Goal: Task Accomplishment & Management: Manage account settings

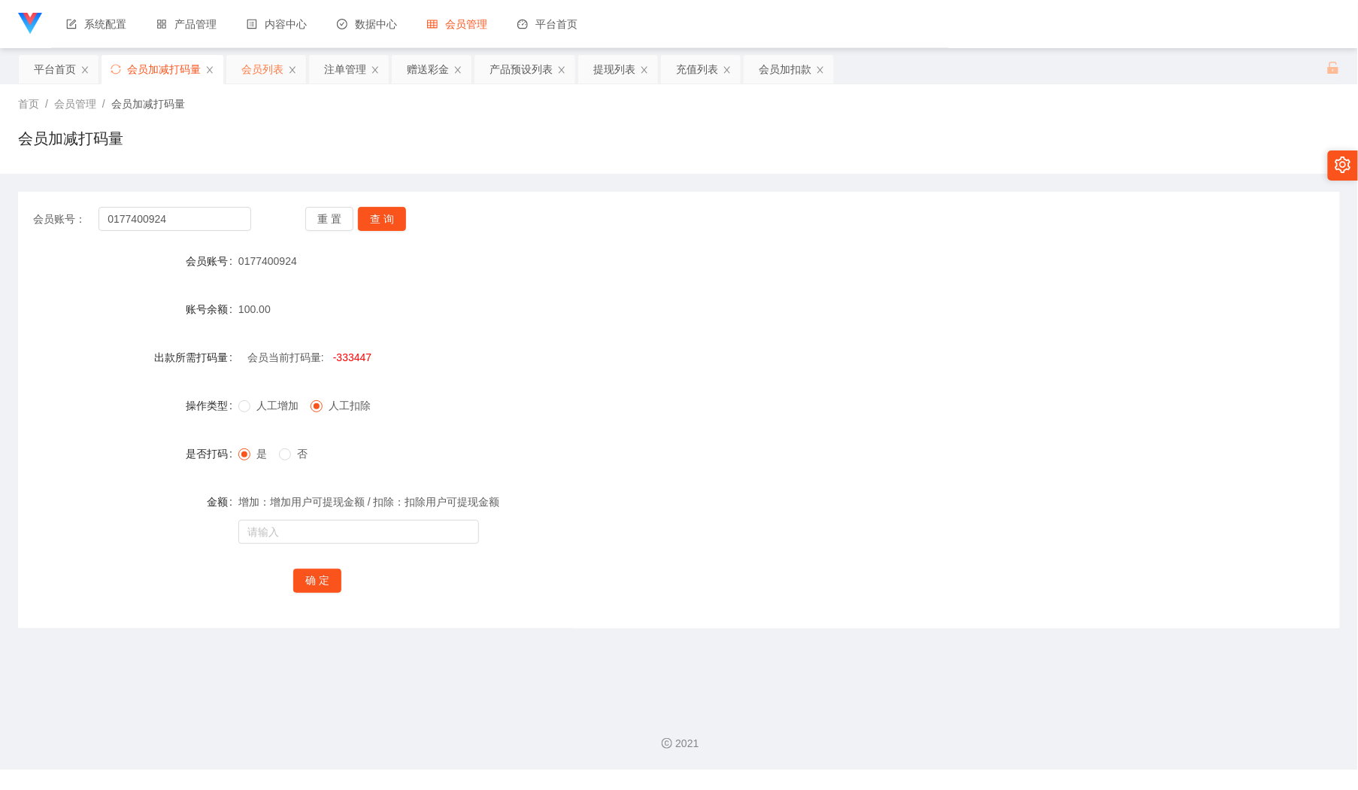
click at [259, 79] on div "会员列表" at bounding box center [262, 69] width 42 height 29
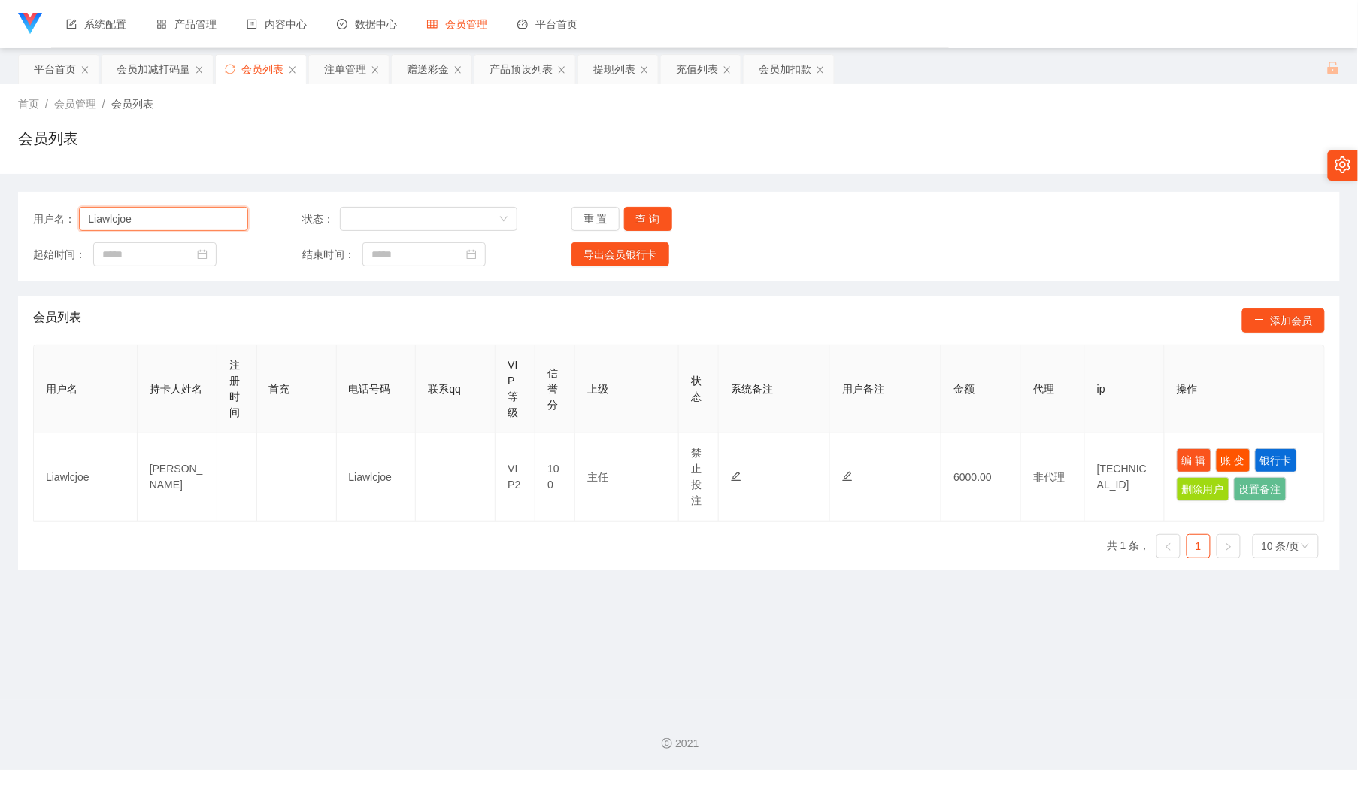
click at [208, 226] on input "Liawlcjoe" at bounding box center [163, 219] width 169 height 24
paste input "6128828"
type input "6128828"
click at [654, 214] on button "查 询" at bounding box center [648, 219] width 48 height 24
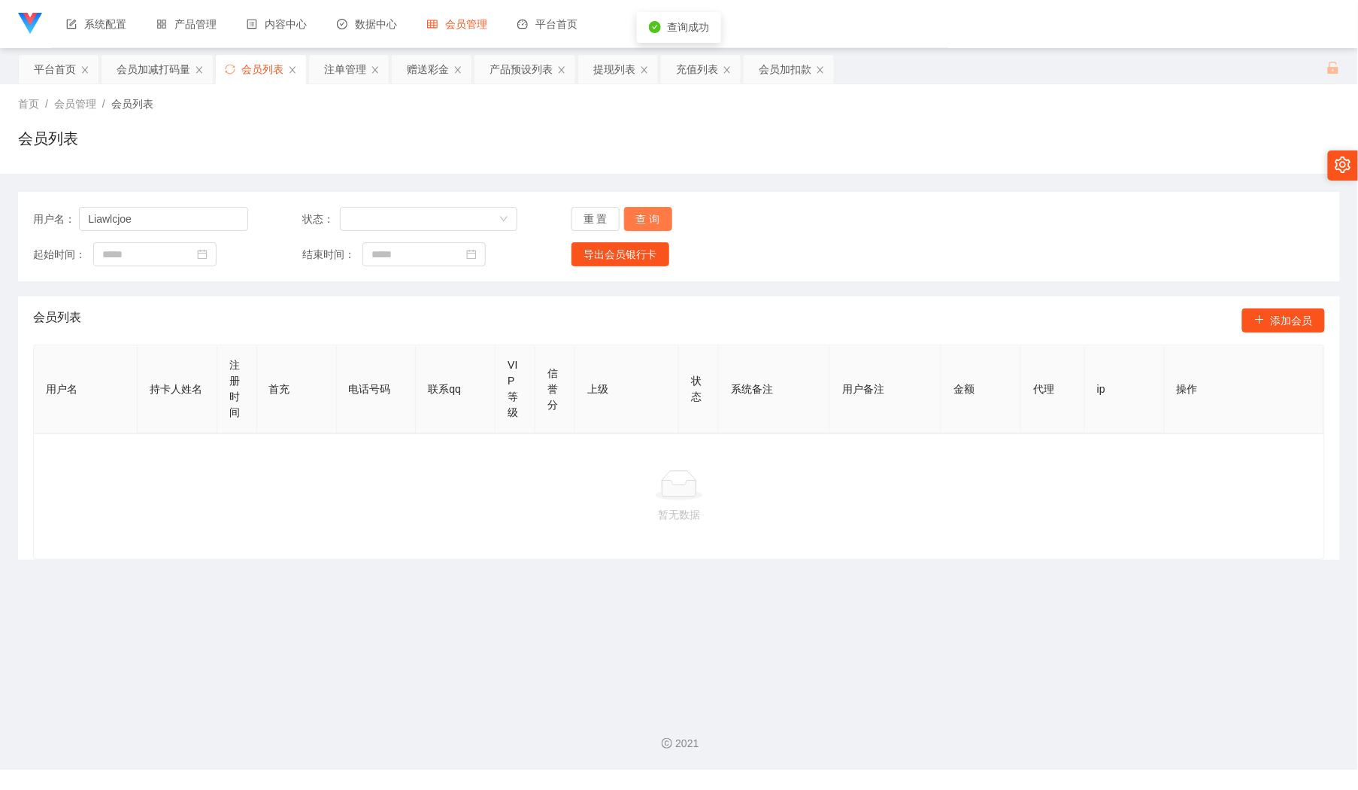
click at [654, 214] on button "查 询" at bounding box center [648, 219] width 48 height 24
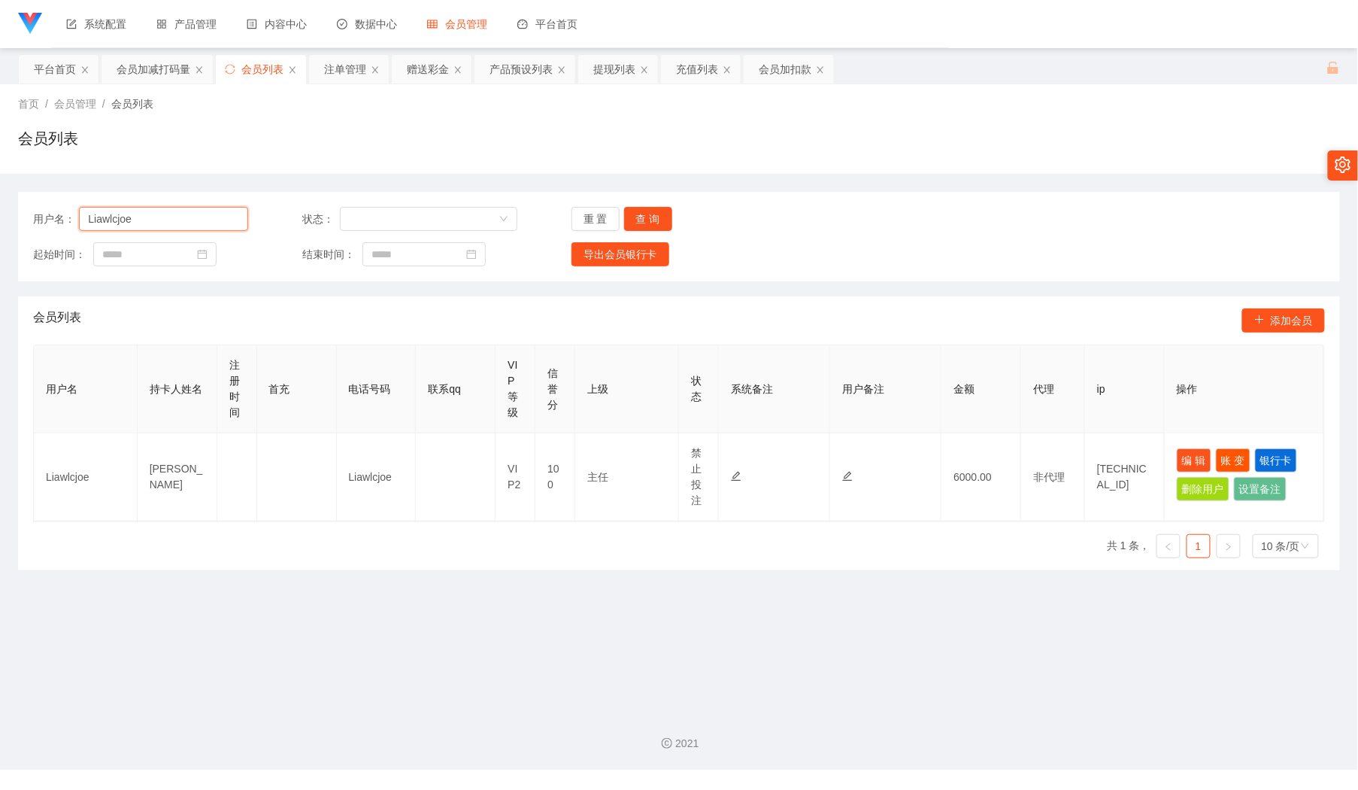
drag, startPoint x: 214, startPoint y: 221, endPoint x: 244, endPoint y: 227, distance: 31.4
click at [214, 221] on input "Liawlcjoe" at bounding box center [163, 219] width 169 height 24
paste input "JoeyT"
type input "JoeyT"
click at [647, 229] on button "查 询" at bounding box center [648, 219] width 48 height 24
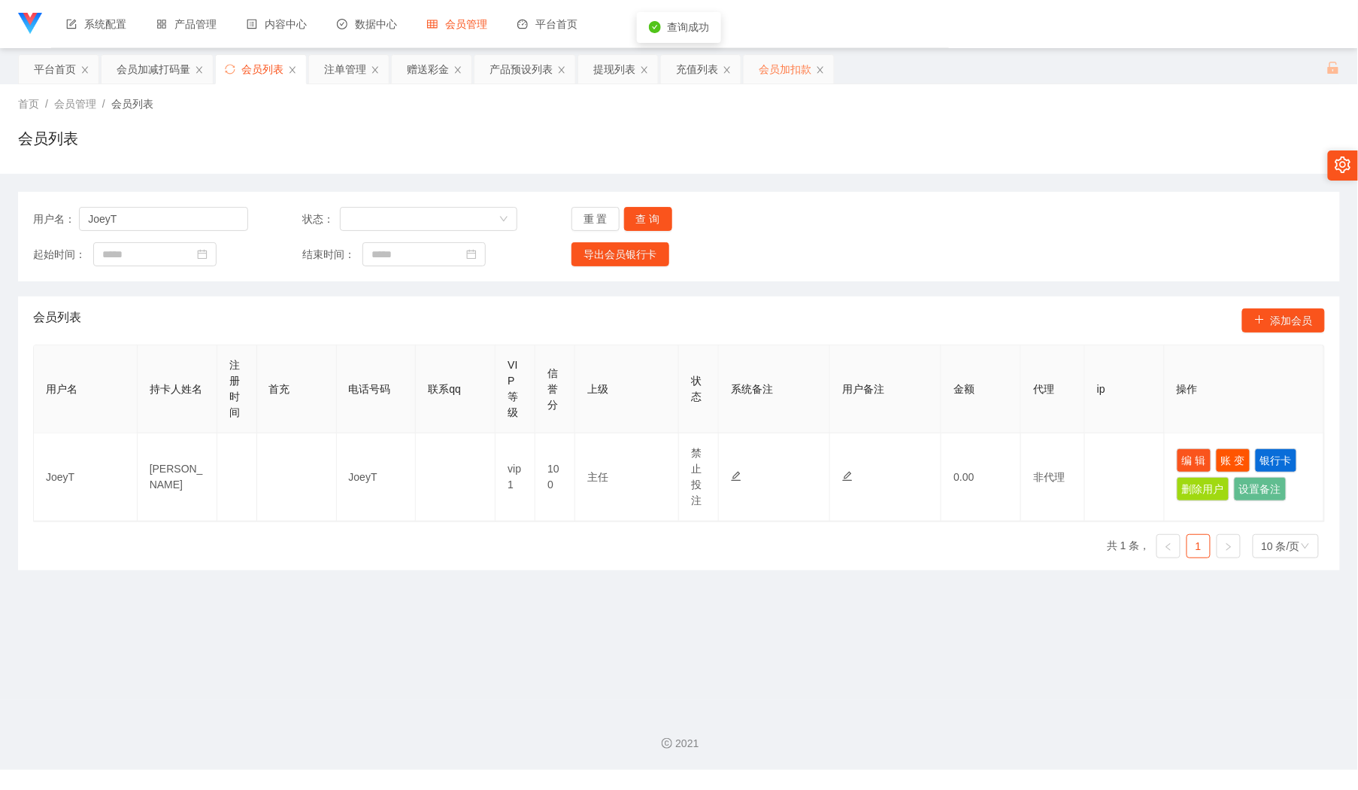
click at [785, 63] on div "会员加扣款" at bounding box center [785, 69] width 53 height 29
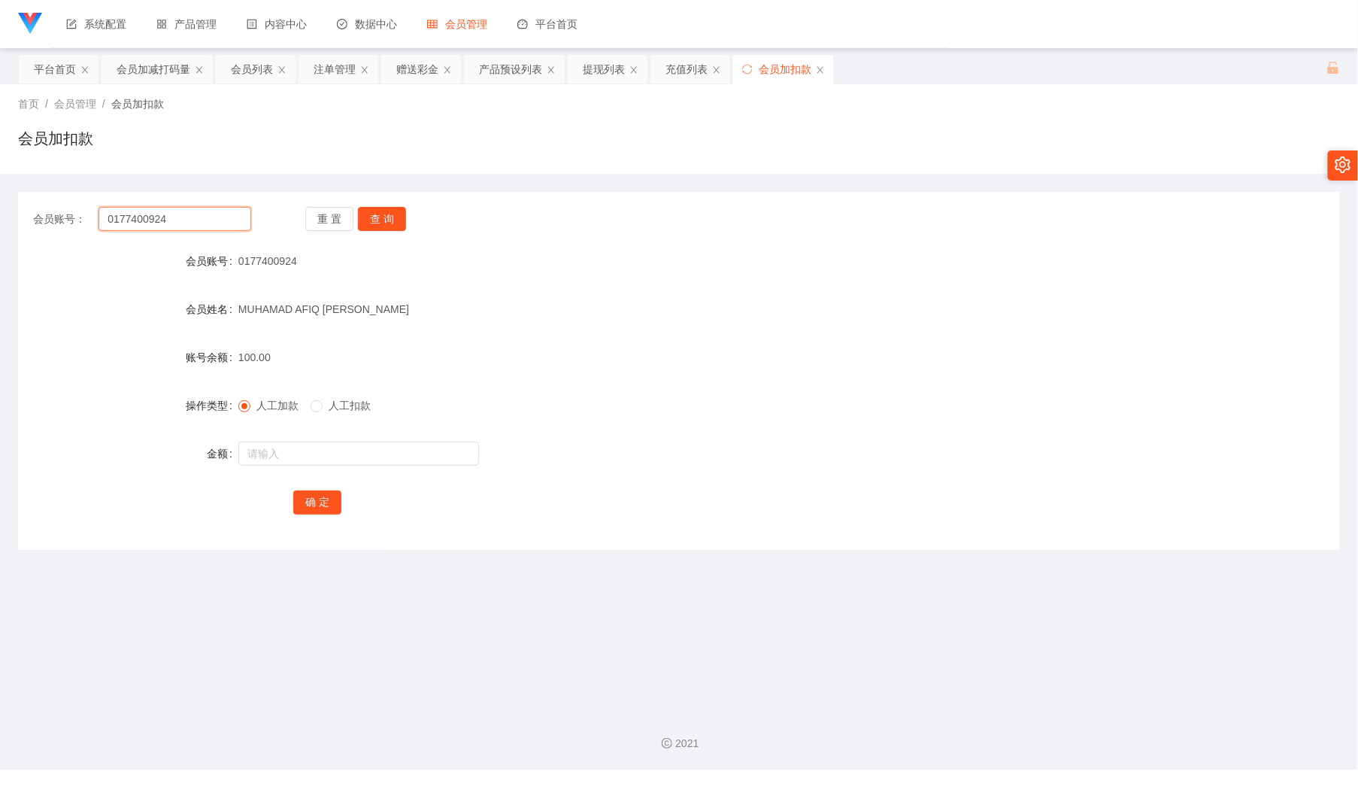
click at [221, 212] on input "0177400924" at bounding box center [175, 219] width 152 height 24
paste input "JoeyT"
type input "JoeyT"
click at [397, 208] on button "查 询" at bounding box center [382, 219] width 48 height 24
click at [368, 470] on form "会员账号 JoeyT 会员姓名 [PERSON_NAME] 账号余额 0.00 操作类型 人工加款 人工扣款 金额 确 定" at bounding box center [679, 381] width 1322 height 271
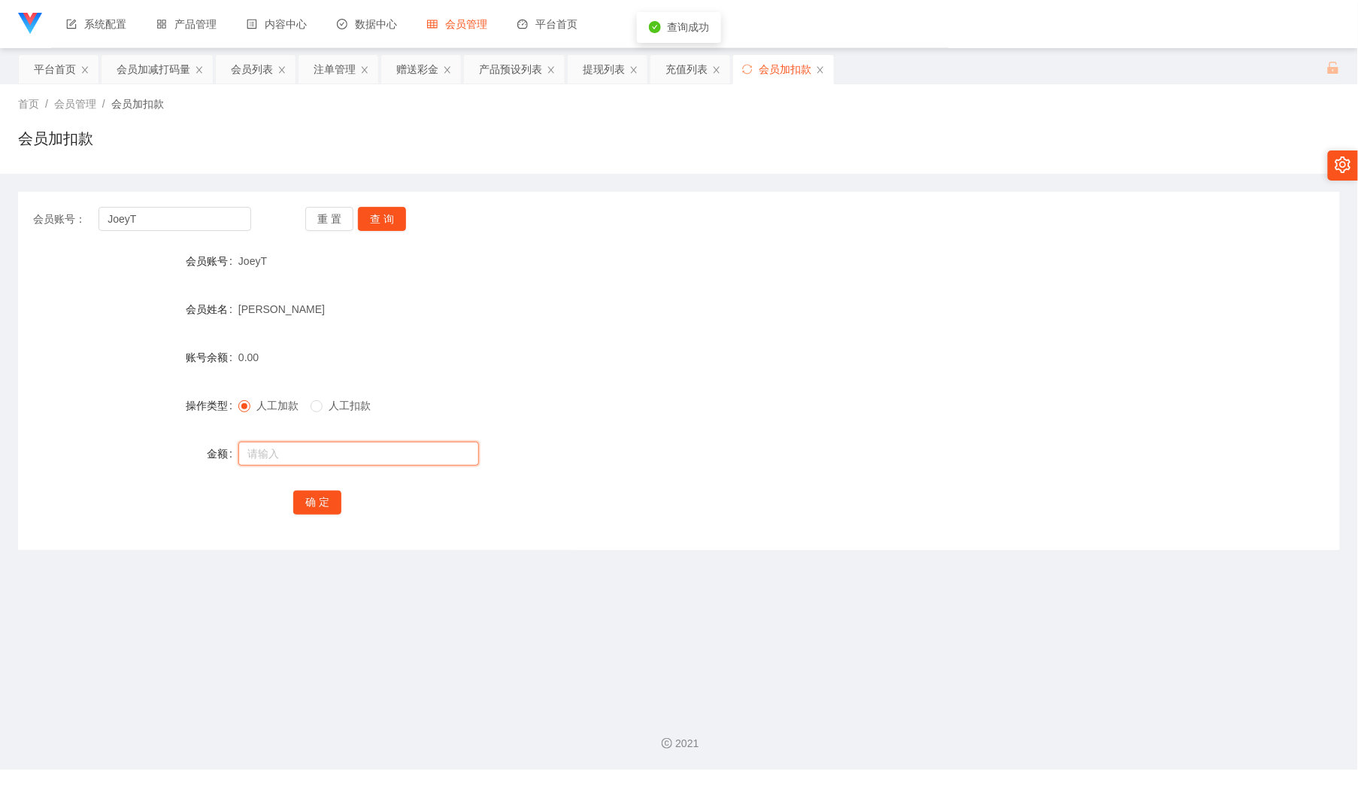
click at [379, 444] on input "text" at bounding box center [358, 453] width 241 height 24
type input "100"
click at [325, 505] on button "确 定" at bounding box center [317, 502] width 48 height 24
click at [1151, 361] on div "账号余额 100.00" at bounding box center [679, 357] width 1322 height 30
click at [149, 75] on div "会员加减打码量" at bounding box center [154, 69] width 74 height 29
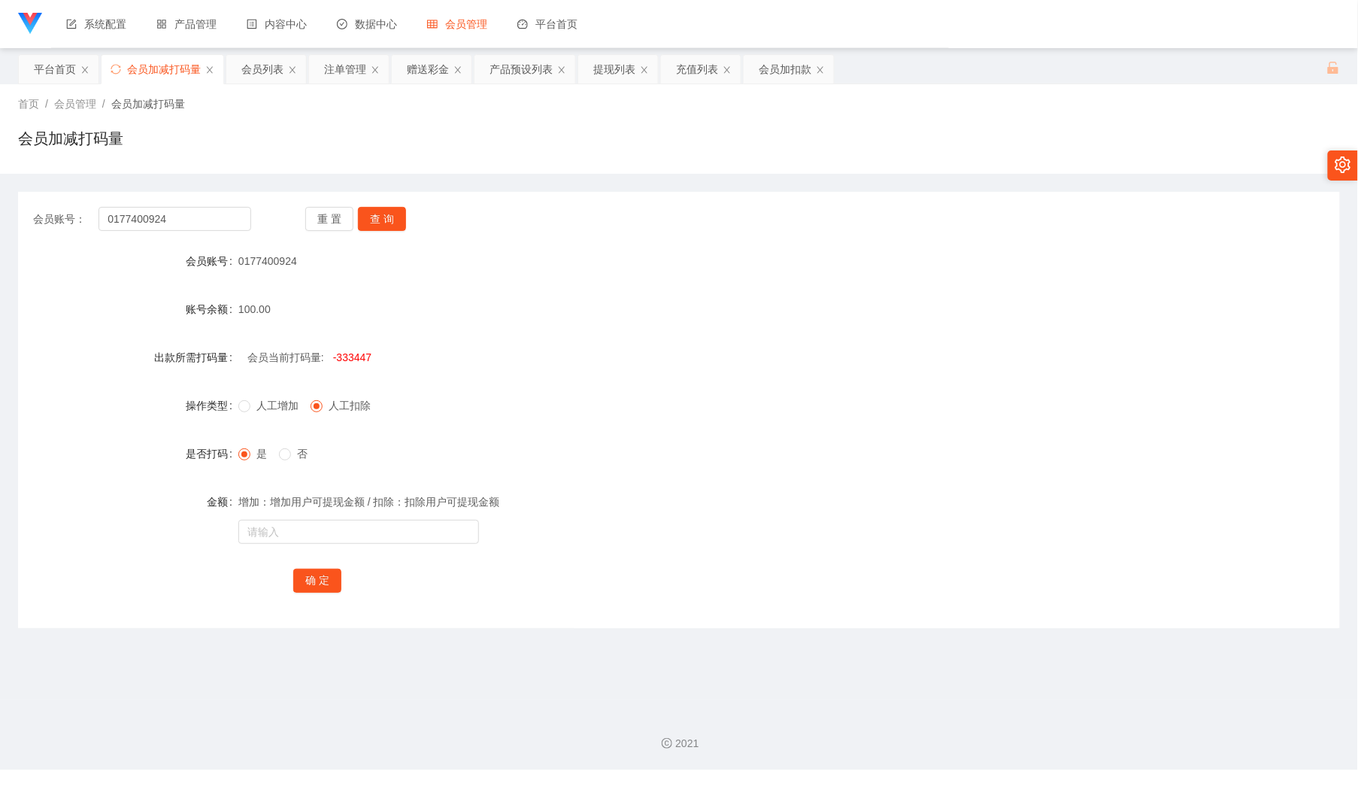
click at [199, 200] on div "会员账号： 0177400924 重 置 查 询 会员账号 0177400924 账号余额 100.00 出款所需打码量 会员当前打码量: -333447 操…" at bounding box center [679, 410] width 1322 height 436
click at [206, 211] on input "0177400924" at bounding box center [175, 219] width 152 height 24
paste input "JoeyT"
type input "JoeyT"
drag, startPoint x: 373, startPoint y: 220, endPoint x: 377, endPoint y: 235, distance: 15.0
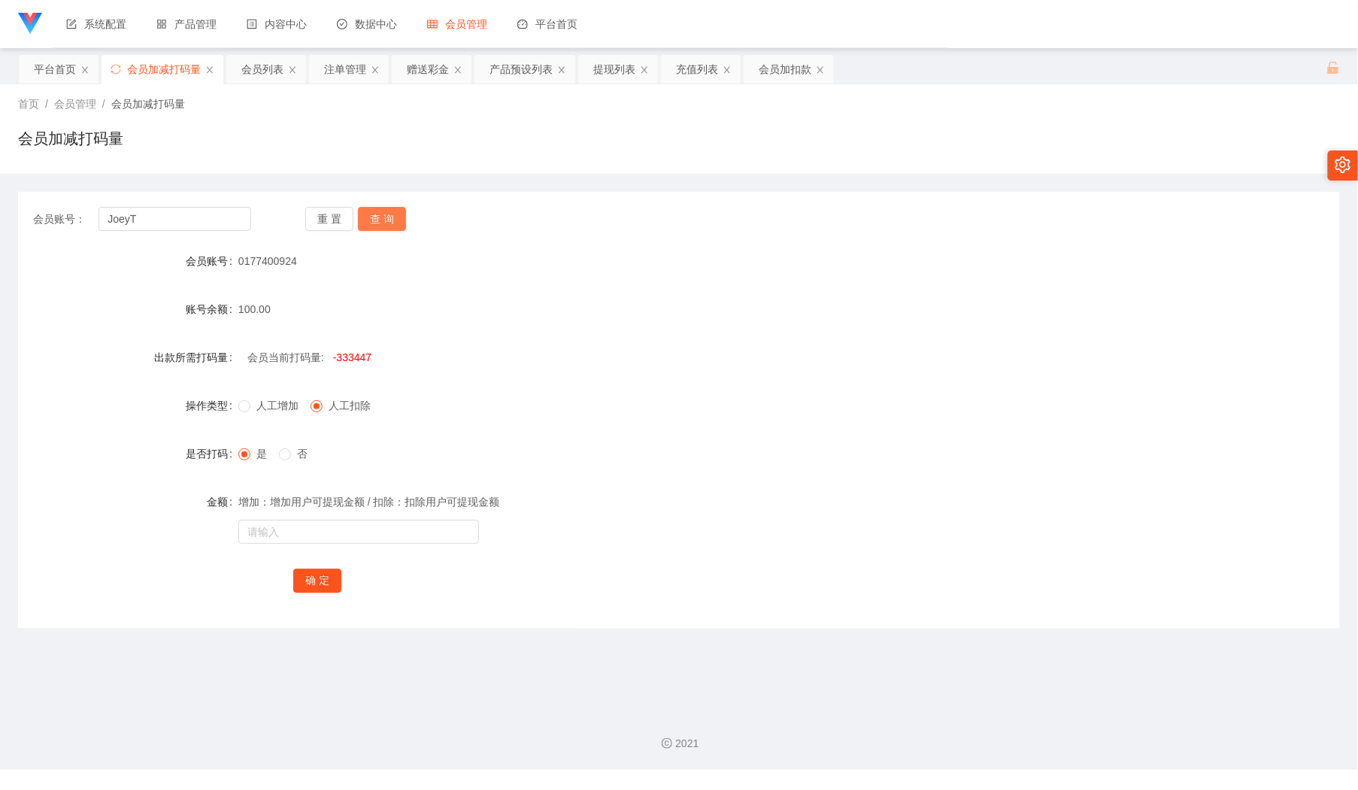
click at [376, 229] on button "查 询" at bounding box center [382, 219] width 48 height 24
click at [358, 485] on form "会员账号 JoeyT 账号余额 100.00 出款所需打码量 会员当前打码量: -74 操作类型 人工增加 人工扣除 是否打码 是 否 金额 增加：增加用户可…" at bounding box center [679, 420] width 1322 height 349
click at [235, 451] on label "是否打码" at bounding box center [212, 453] width 53 height 12
click at [259, 452] on span "是" at bounding box center [261, 453] width 23 height 12
click at [317, 529] on input "text" at bounding box center [358, 532] width 241 height 24
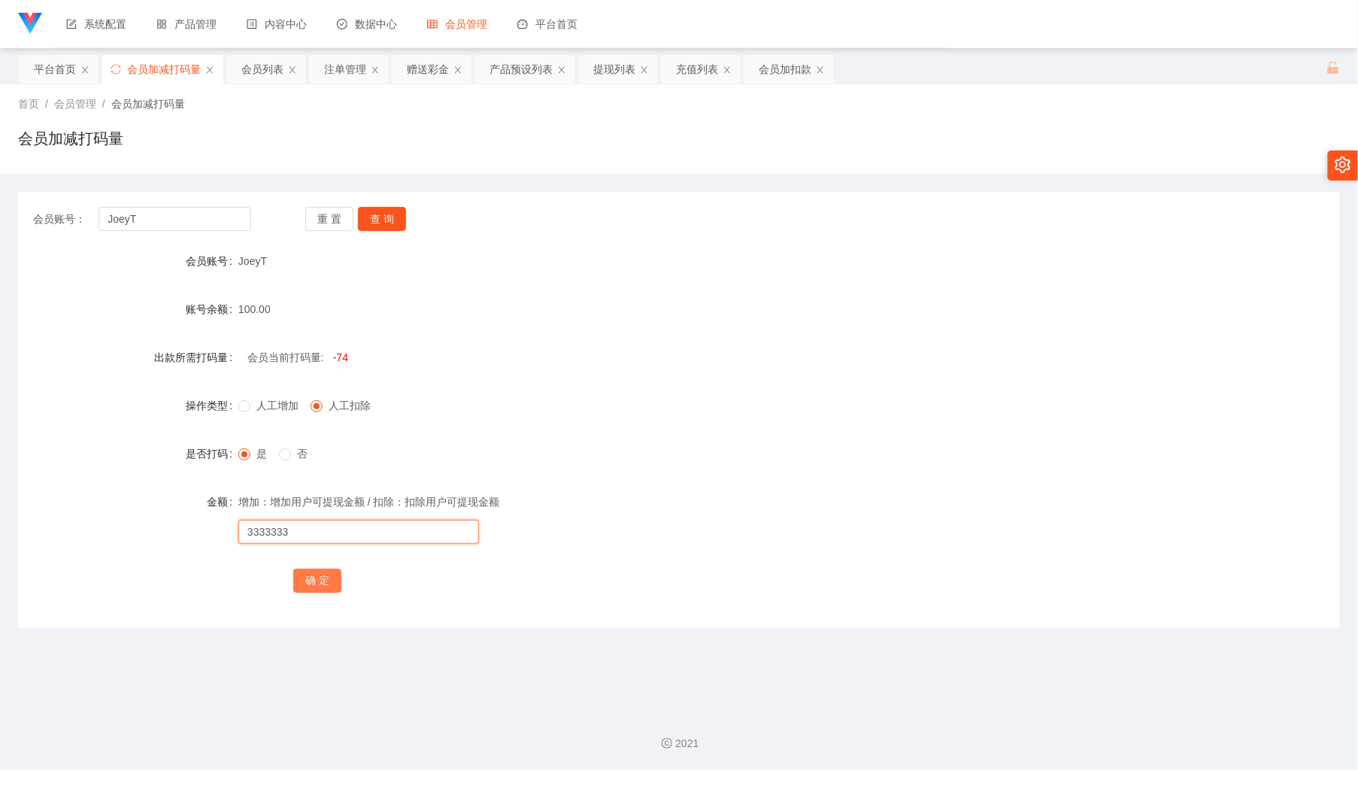
type input "3333333"
click at [319, 582] on button "确 定" at bounding box center [317, 580] width 48 height 24
click at [766, 79] on div "会员加扣款" at bounding box center [785, 69] width 53 height 29
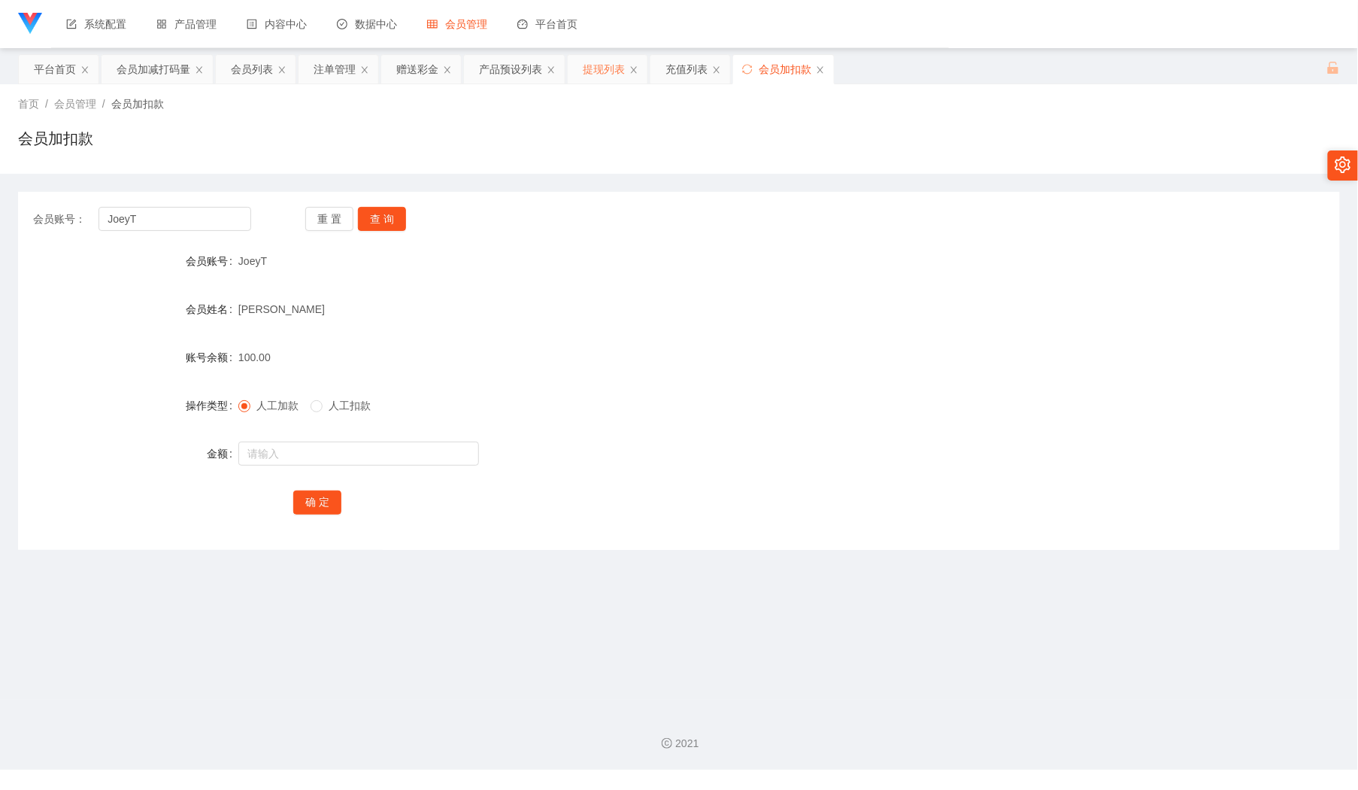
click at [596, 74] on div "提现列表" at bounding box center [604, 69] width 42 height 29
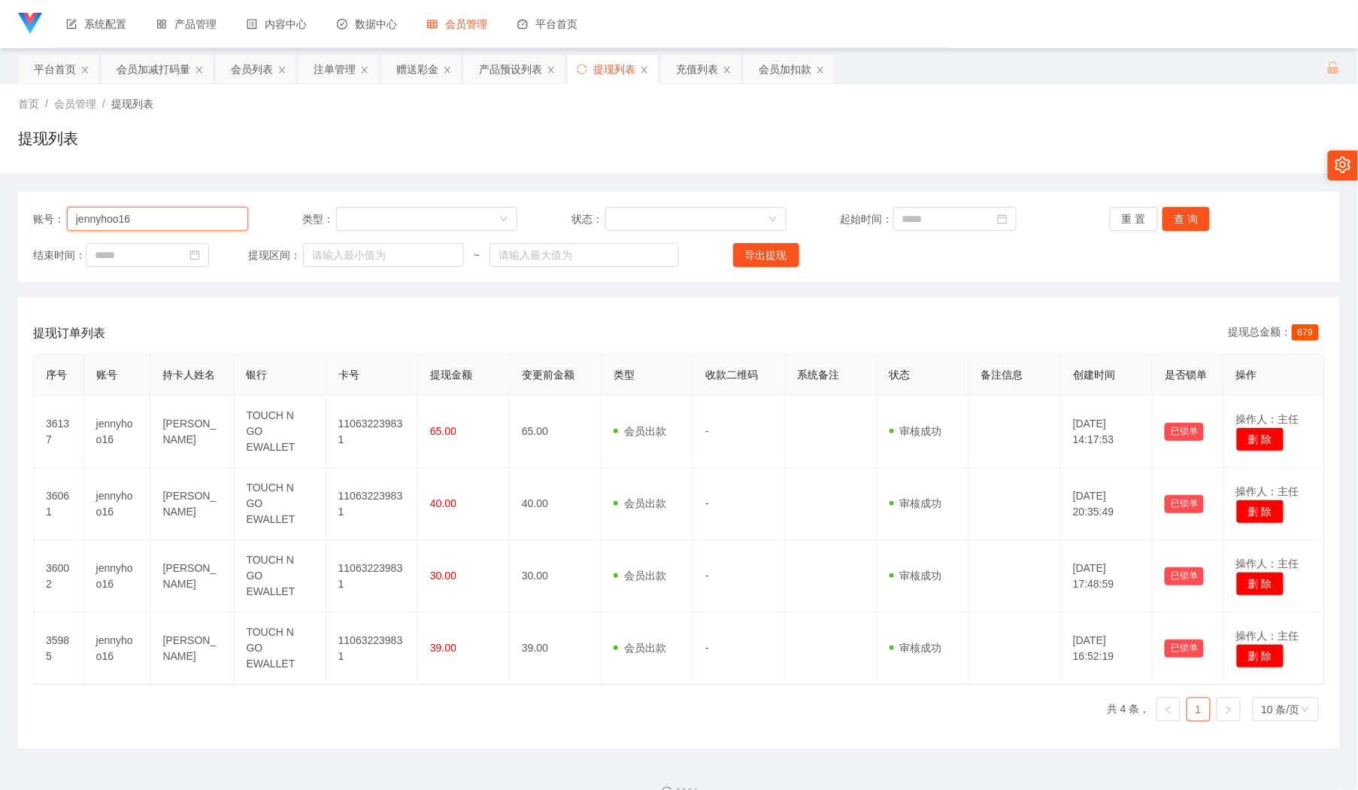
click at [180, 226] on input "jennyhoo16" at bounding box center [158, 219] width 182 height 24
paste input "phang"
type input "phang"
click at [1181, 223] on button "查 询" at bounding box center [1187, 219] width 48 height 24
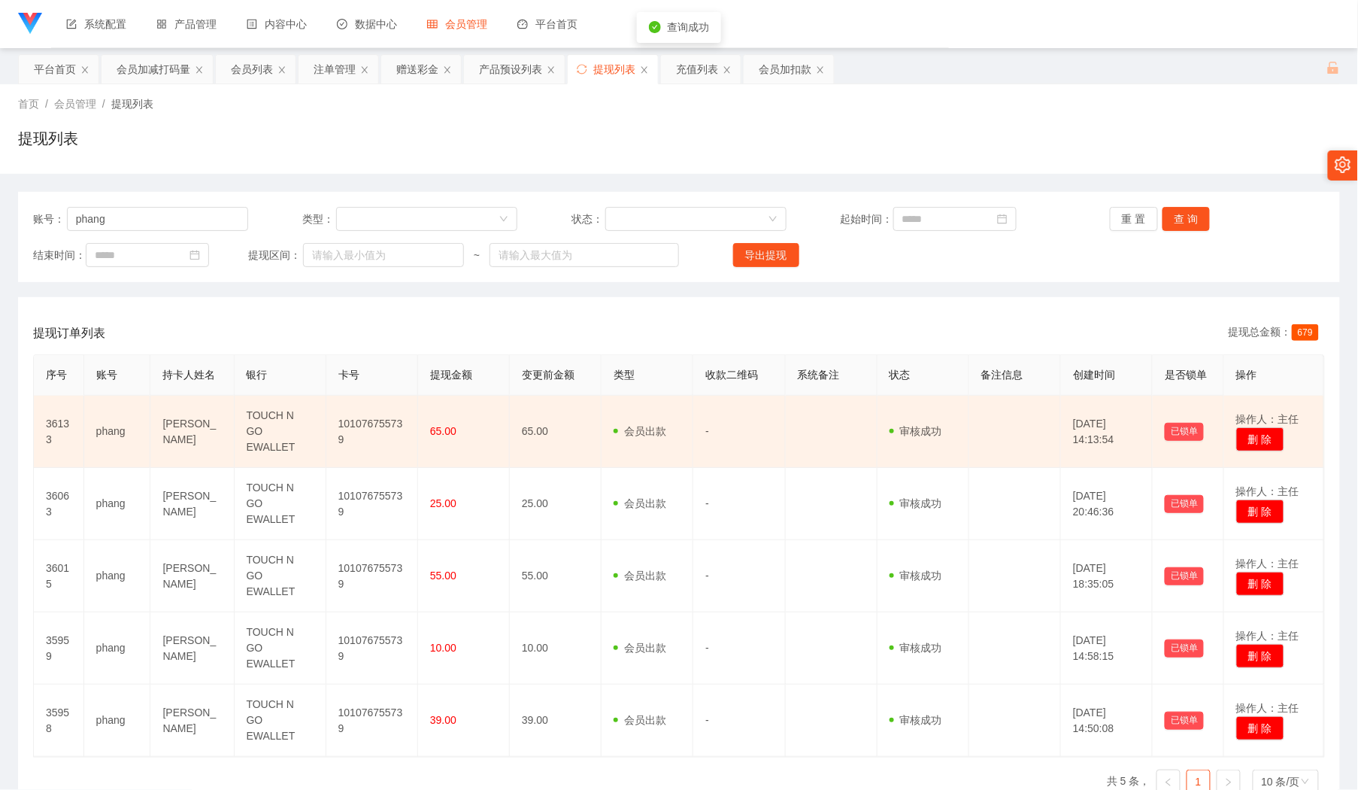
click at [350, 418] on td "101076755739" at bounding box center [372, 432] width 92 height 72
copy td "101076755739"
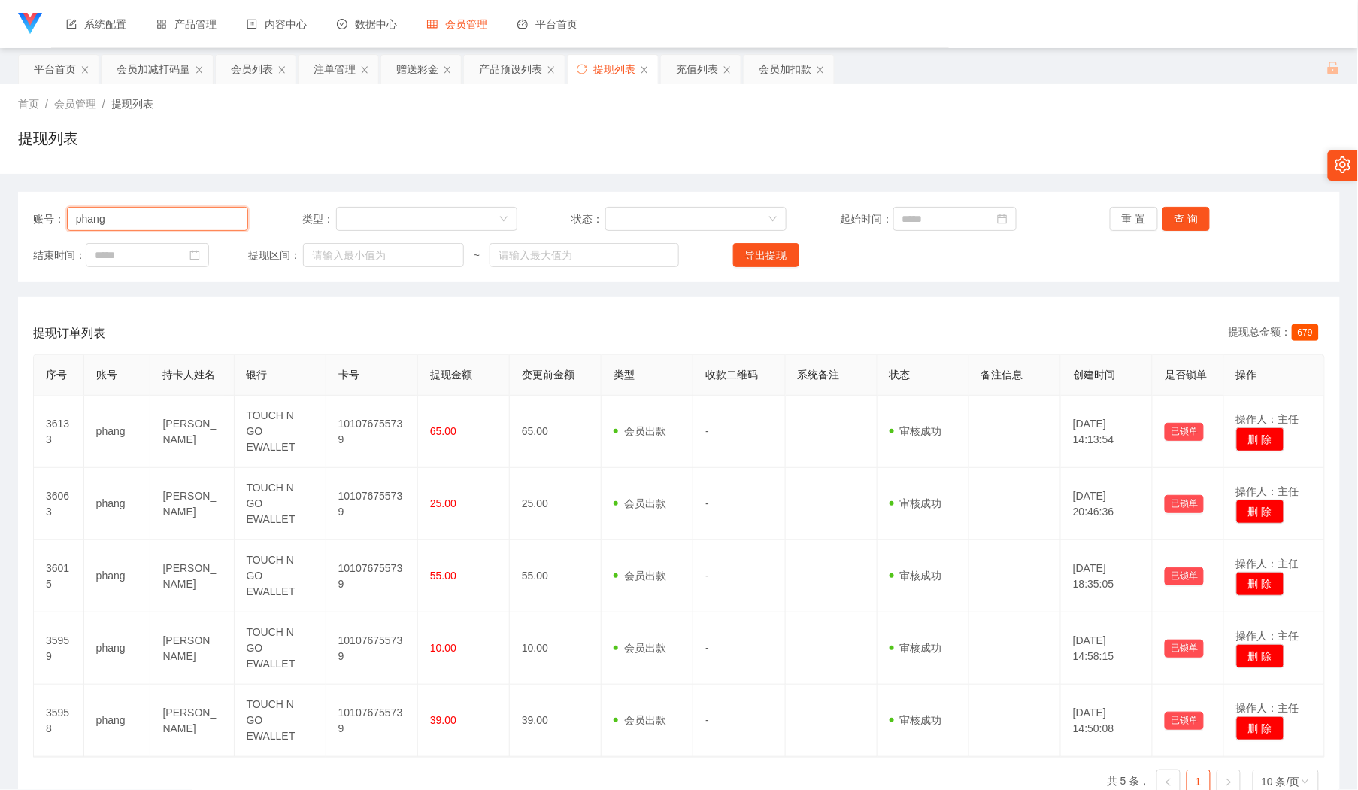
click at [154, 226] on input "phang" at bounding box center [158, 219] width 182 height 24
click at [1068, 227] on div "账号： phang 类型： 状态： 起始时间： 重 置 查 询" at bounding box center [679, 219] width 1292 height 24
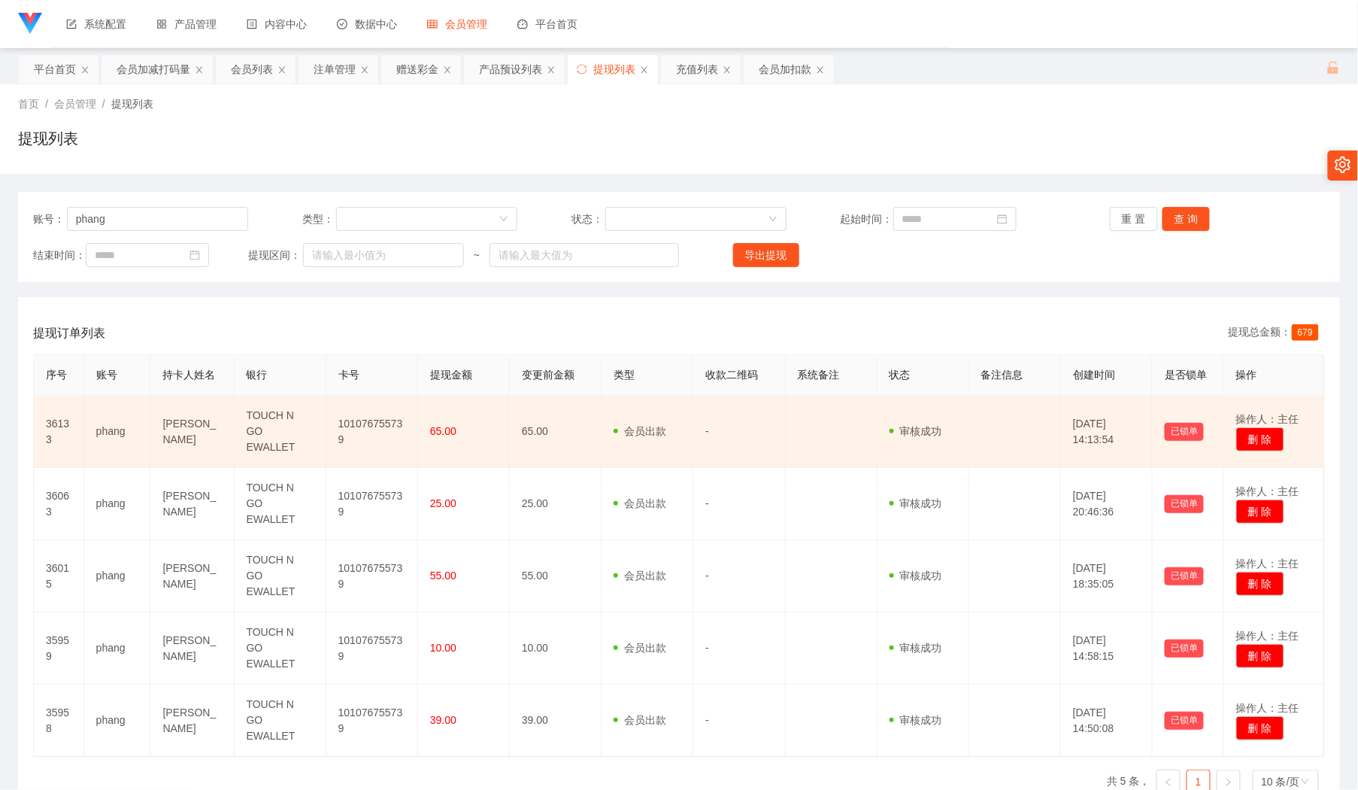
click at [359, 417] on td "101076755739" at bounding box center [372, 432] width 92 height 72
copy td "101076755739"
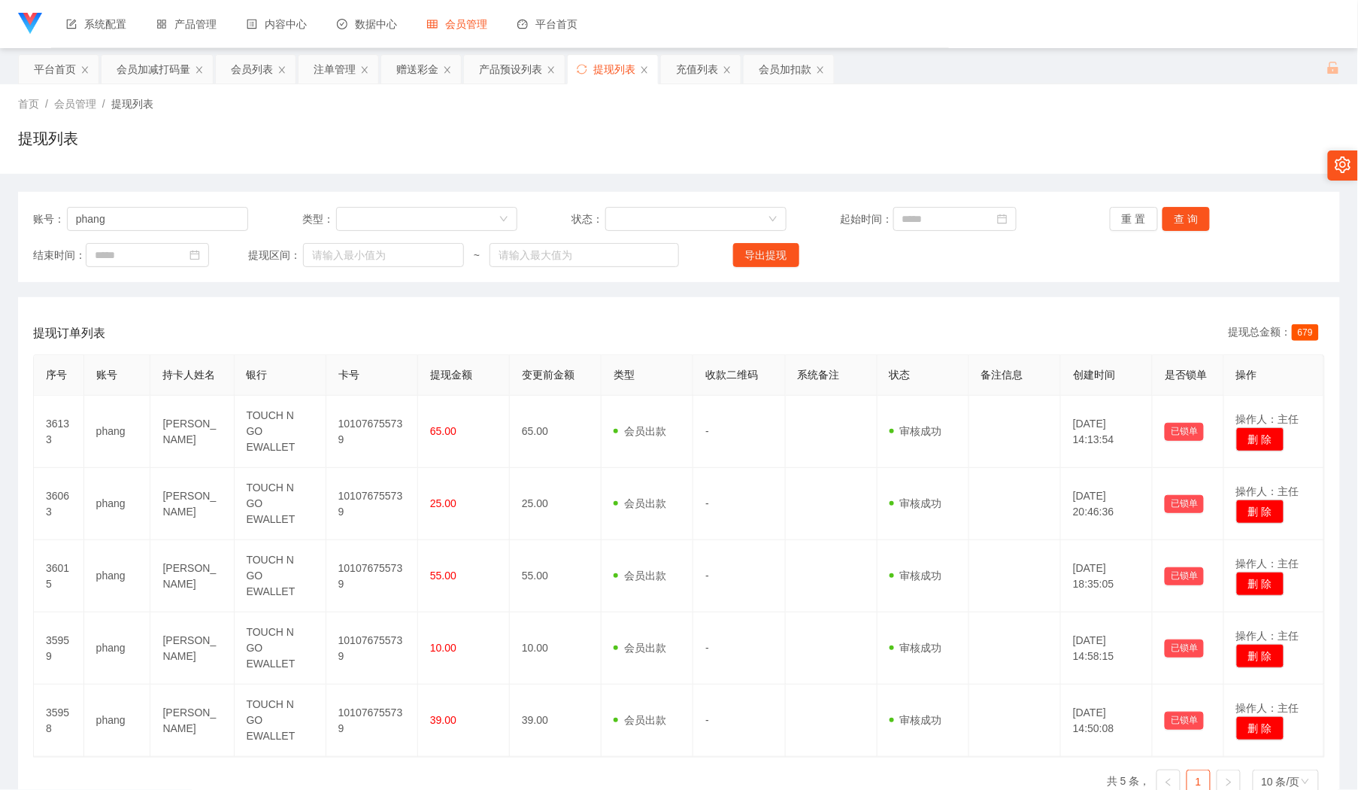
click at [134, 235] on div "账号： phang 类型： 状态： 起始时间： 重 置 查 询 结束时间： 提现区间： ~ 导出提现" at bounding box center [679, 237] width 1322 height 90
click at [150, 223] on input "phang" at bounding box center [158, 219] width 182 height 24
click at [768, 71] on div "会员加扣款" at bounding box center [785, 69] width 53 height 29
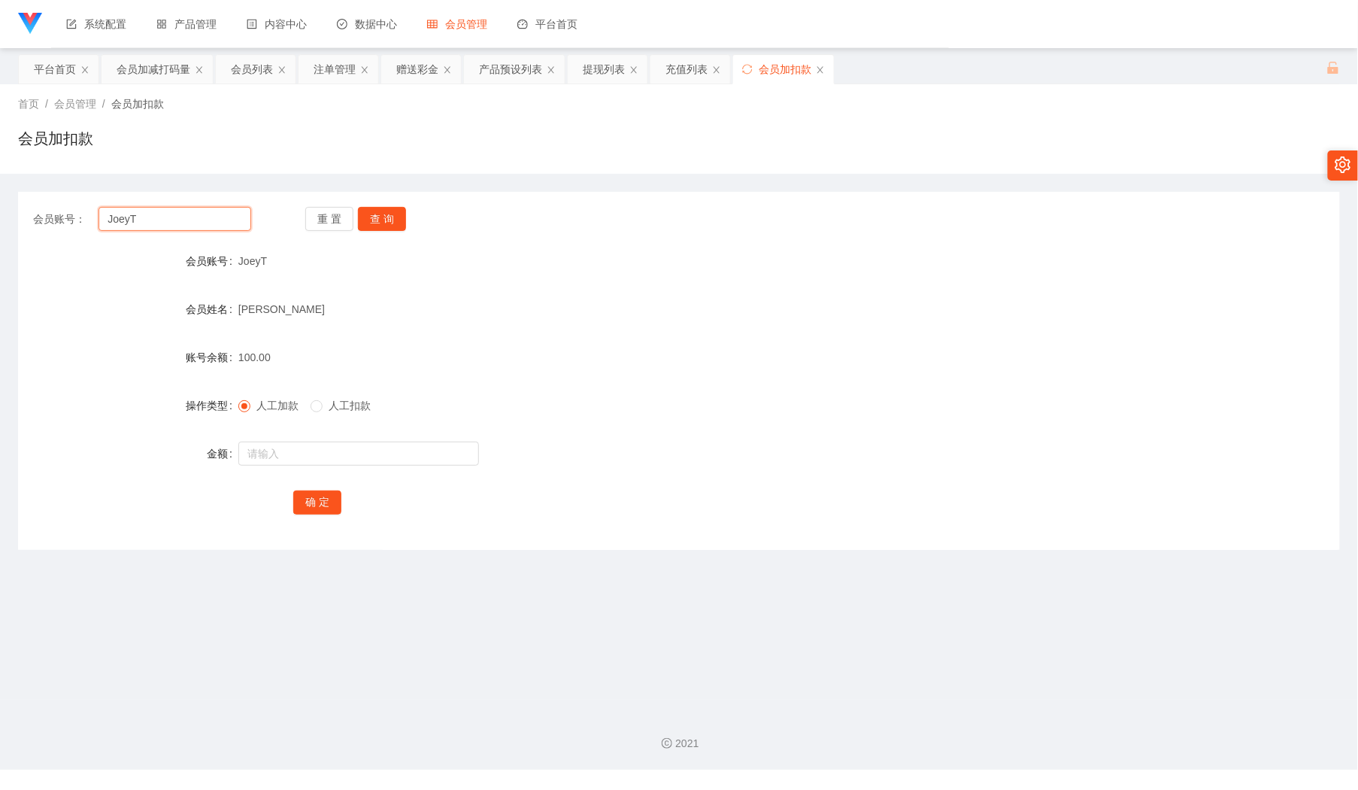
click at [211, 223] on input "JoeyT" at bounding box center [175, 219] width 152 height 24
paste input "phang"
type input "phang"
drag, startPoint x: 399, startPoint y: 220, endPoint x: 388, endPoint y: 238, distance: 20.9
click at [399, 220] on button "查 询" at bounding box center [382, 219] width 48 height 24
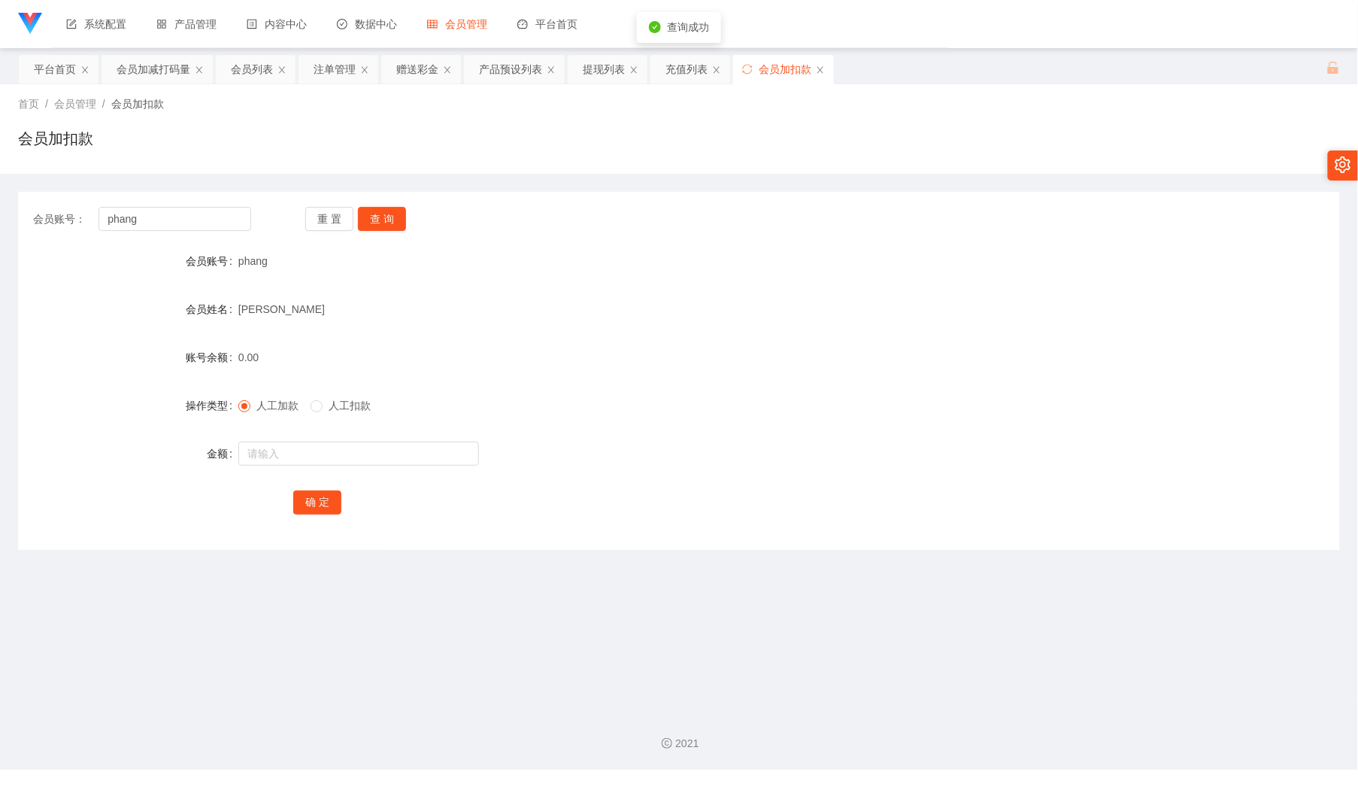
click at [353, 435] on form "会员账号 phang 会员姓名 [PERSON_NAME] Ee 账号余额 0.00 操作类型 人工加款 人工扣款 金额 确 定" at bounding box center [679, 381] width 1322 height 271
click at [353, 444] on input "text" at bounding box center [358, 453] width 241 height 24
type input "100"
click at [326, 506] on button "确 定" at bounding box center [317, 502] width 48 height 24
click at [175, 202] on div "会员账号： phang 重 置 查 询 会员账号 phang 会员姓名 [PERSON_NAME] Ee 账号余额 100.00 操作类型 人工加款 人工扣款…" at bounding box center [679, 371] width 1322 height 358
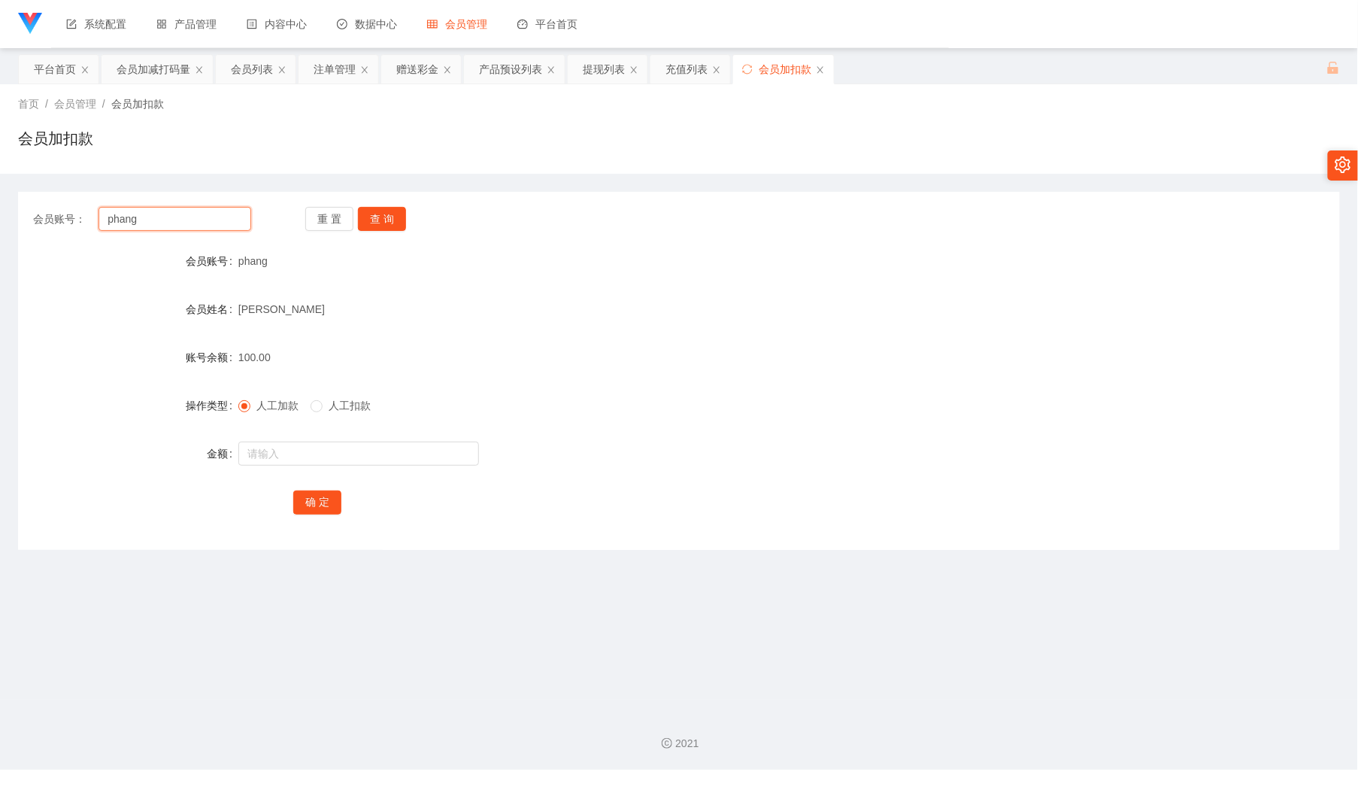
click at [175, 223] on input "phang" at bounding box center [175, 219] width 152 height 24
click at [147, 69] on div "会员加减打码量" at bounding box center [154, 69] width 74 height 29
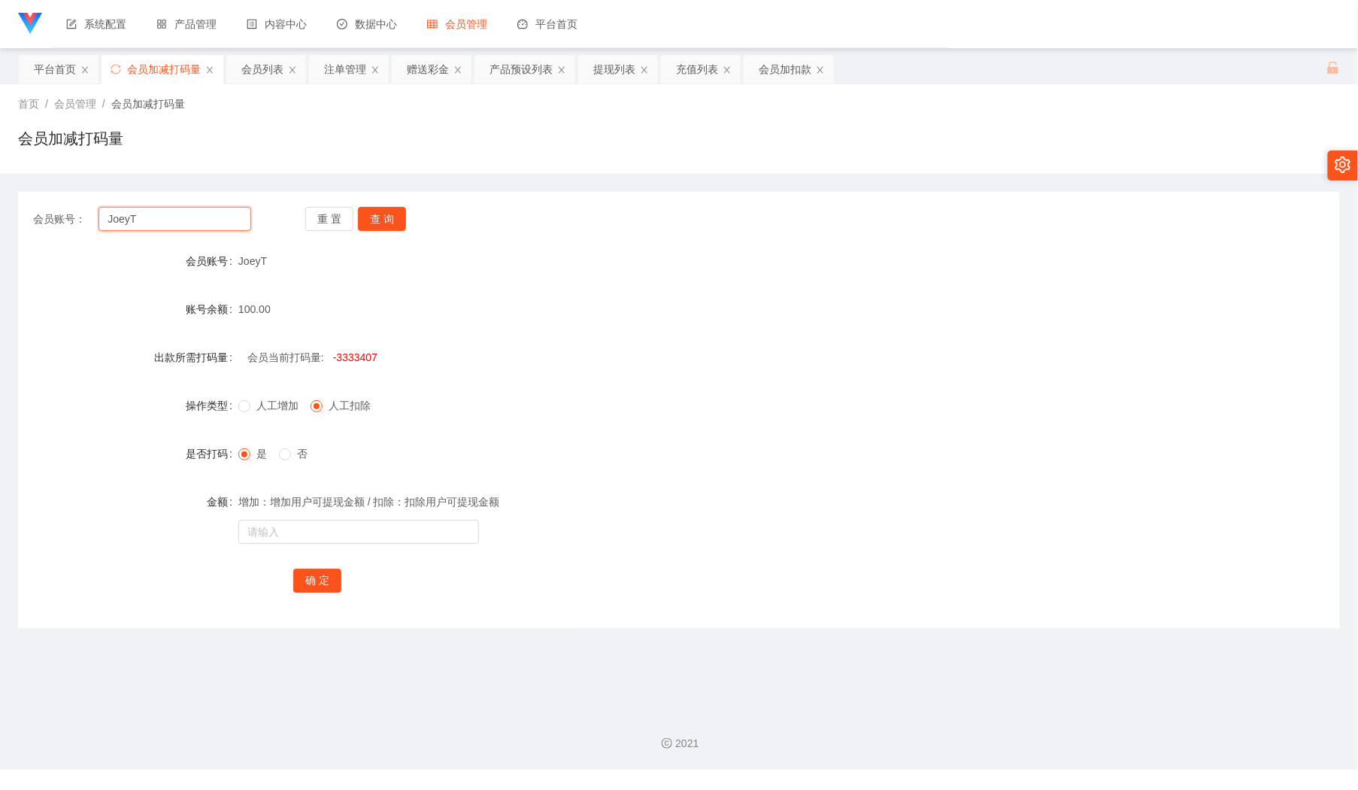
click at [178, 227] on input "JoeyT" at bounding box center [175, 219] width 152 height 24
paste input "phang"
type input "phang"
drag, startPoint x: 381, startPoint y: 223, endPoint x: 388, endPoint y: 247, distance: 25.2
click at [382, 223] on button "查 询" at bounding box center [382, 219] width 48 height 24
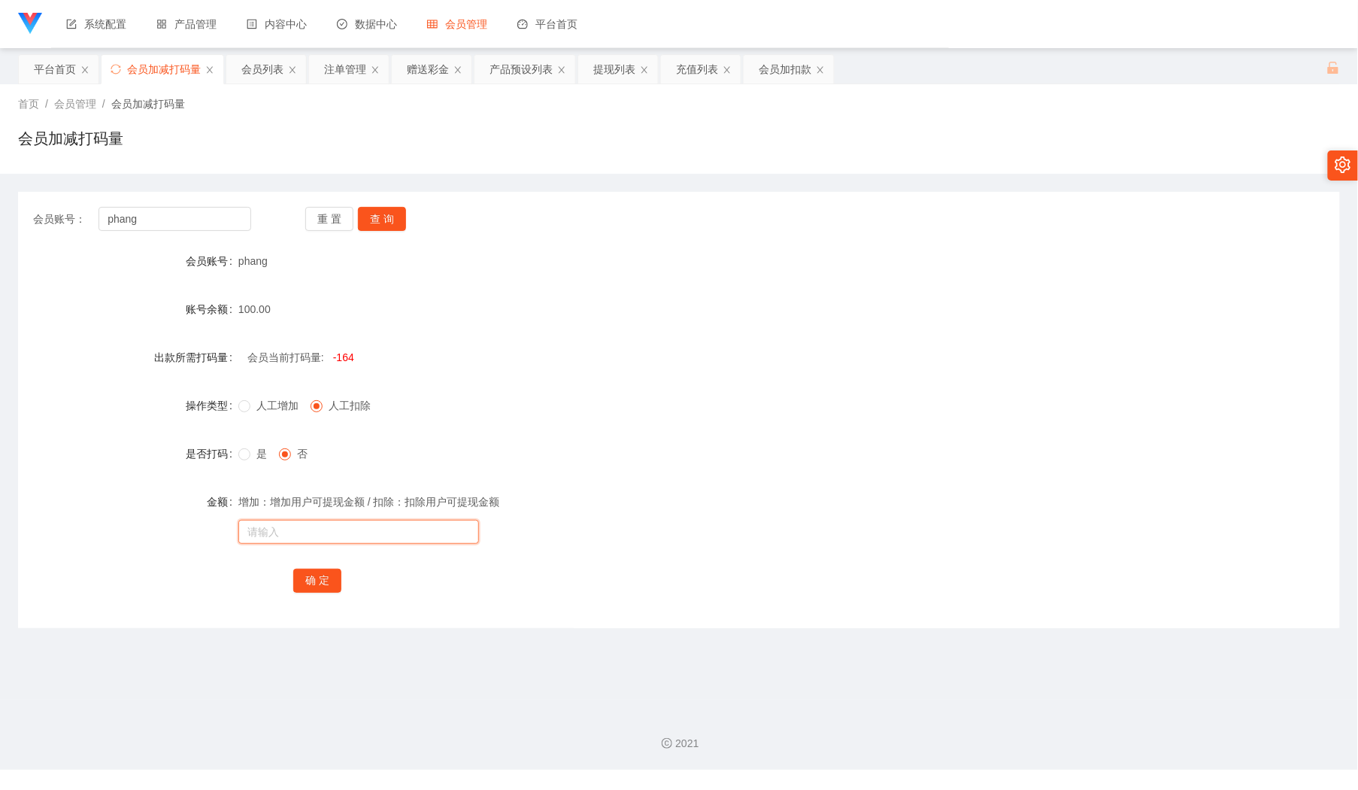
click at [365, 527] on input "text" at bounding box center [358, 532] width 241 height 24
type input "3333333"
click at [247, 460] on span at bounding box center [244, 454] width 12 height 12
click at [311, 590] on button "确 定" at bounding box center [317, 580] width 48 height 24
click at [778, 67] on div "会员加扣款" at bounding box center [785, 69] width 53 height 29
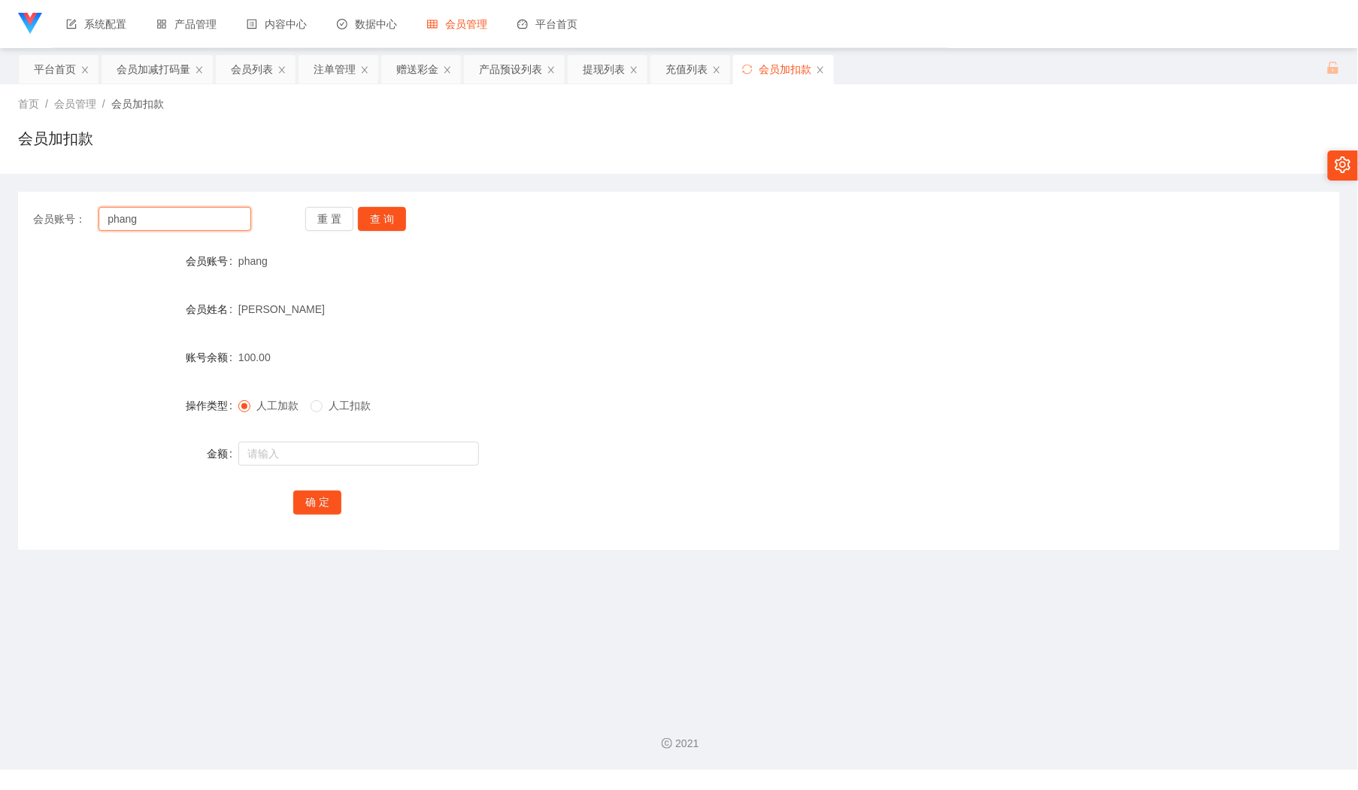
click at [196, 220] on input "phang" at bounding box center [175, 219] width 152 height 24
paste input "alex9923"
type input "alex9923"
click at [380, 220] on button "查 询" at bounding box center [382, 219] width 48 height 24
click at [310, 439] on div at bounding box center [624, 453] width 772 height 30
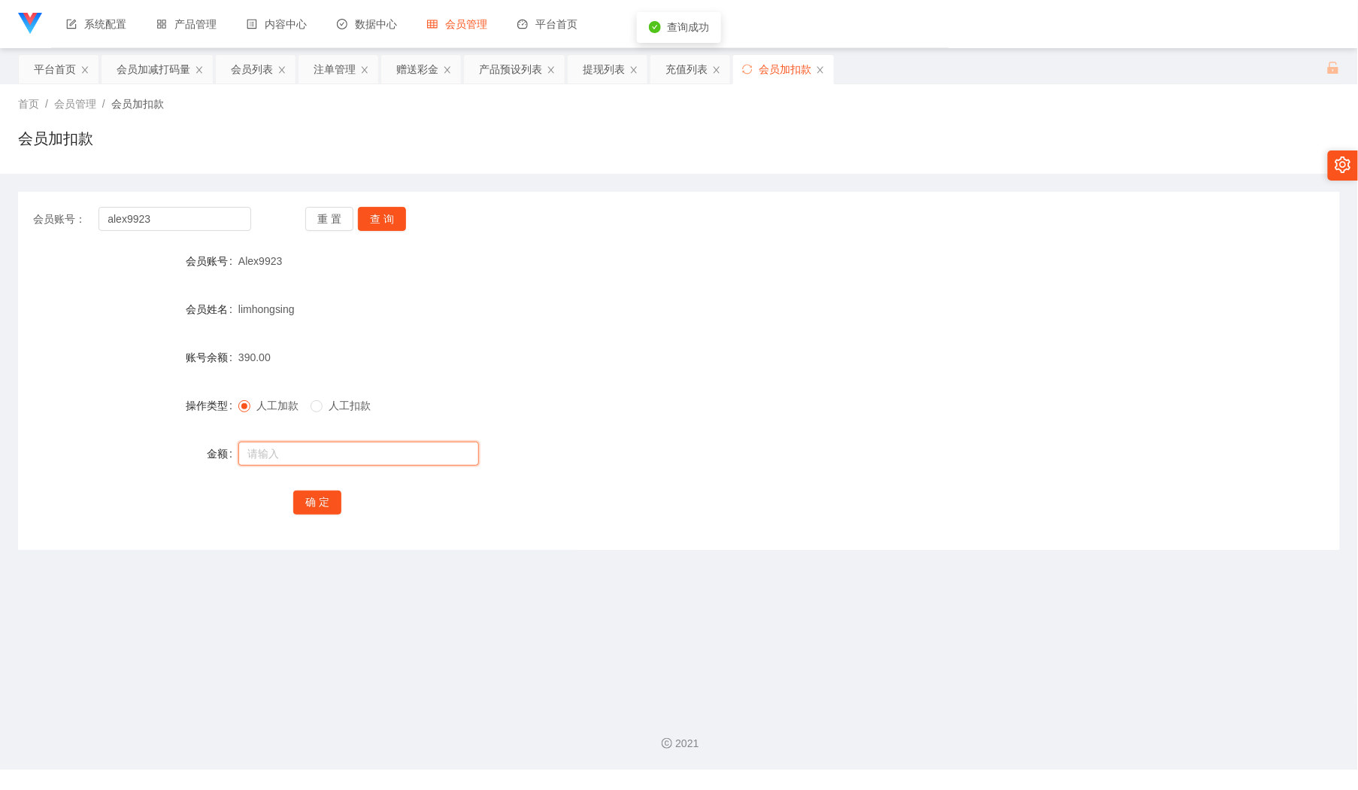
click at [310, 450] on input "text" at bounding box center [358, 453] width 241 height 24
type input "110"
click at [317, 500] on button "确 定" at bounding box center [317, 502] width 48 height 24
click at [163, 71] on div "会员加减打码量" at bounding box center [154, 69] width 74 height 29
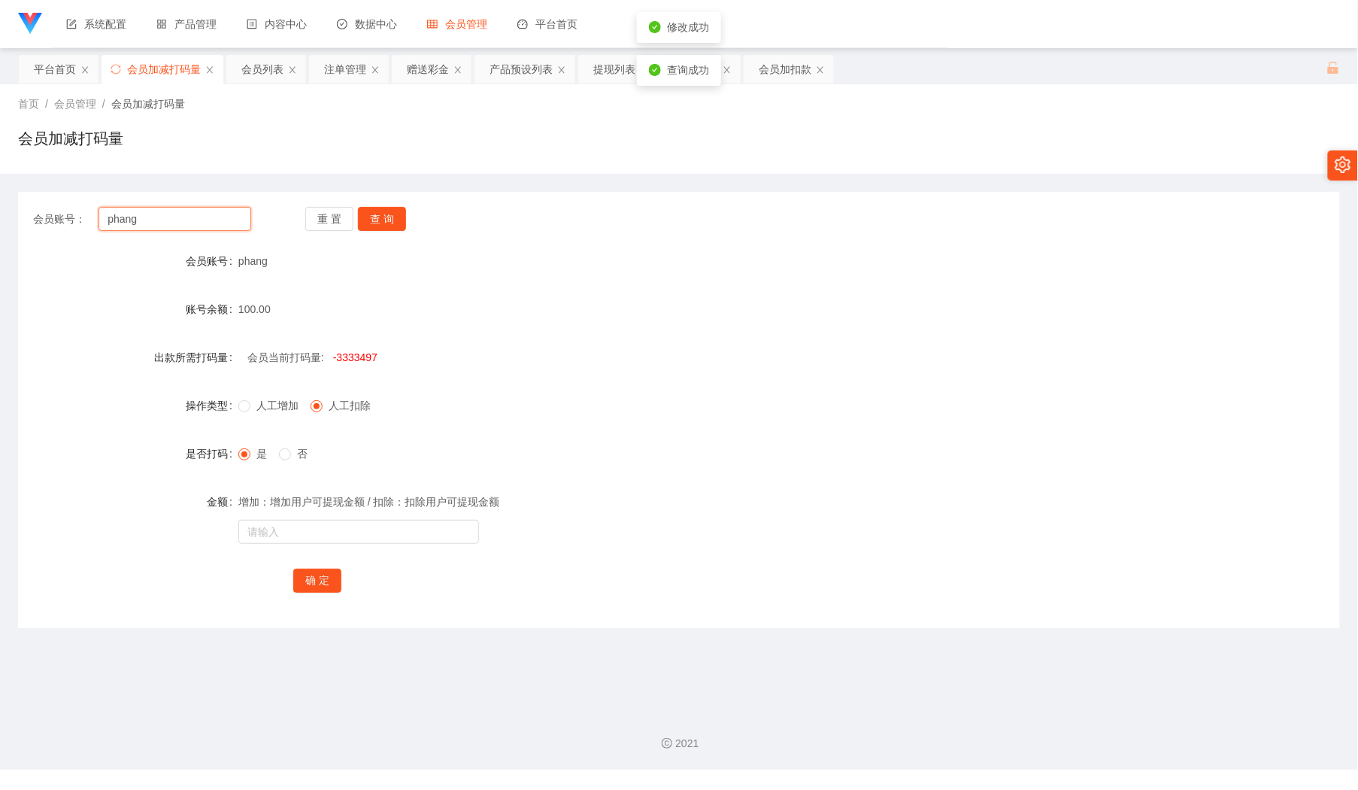
drag, startPoint x: 205, startPoint y: 217, endPoint x: 214, endPoint y: 215, distance: 8.6
click at [205, 217] on input "phang" at bounding box center [175, 219] width 152 height 24
paste input "alex9923"
type input "alex9923"
click at [399, 215] on button "查 询" at bounding box center [382, 219] width 48 height 24
